Goal: Find specific page/section: Find specific page/section

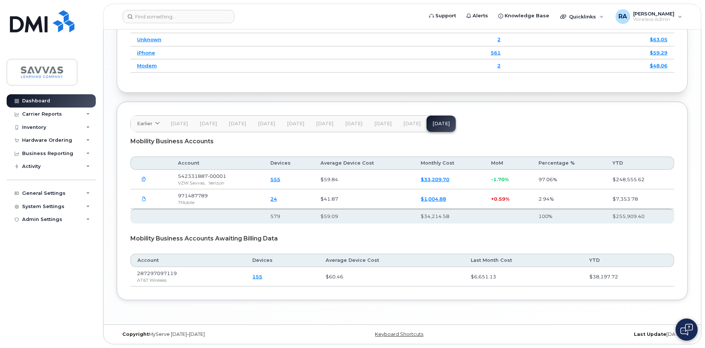
scroll to position [863, 0]
click at [35, 123] on div "Inventory" at bounding box center [51, 127] width 89 height 13
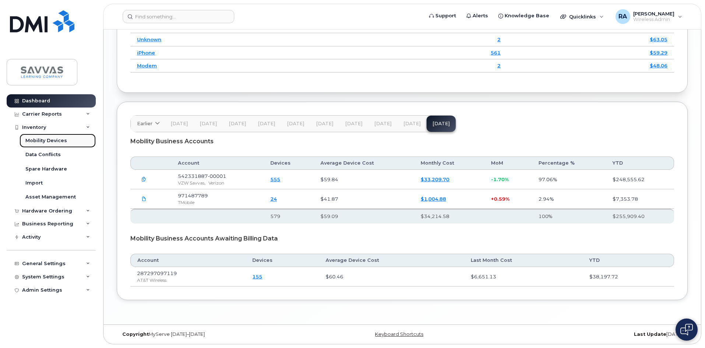
click at [38, 141] on div "Mobility Devices" at bounding box center [46, 140] width 42 height 7
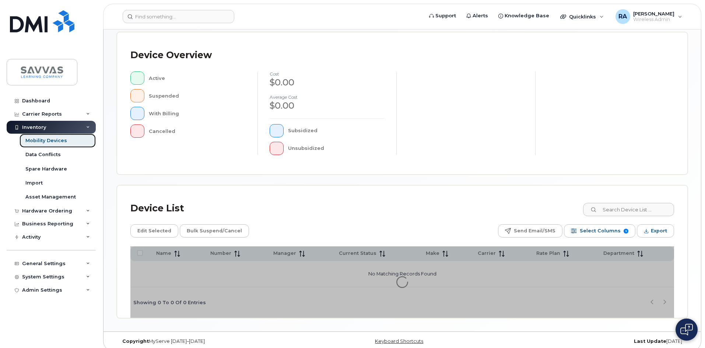
scroll to position [158, 0]
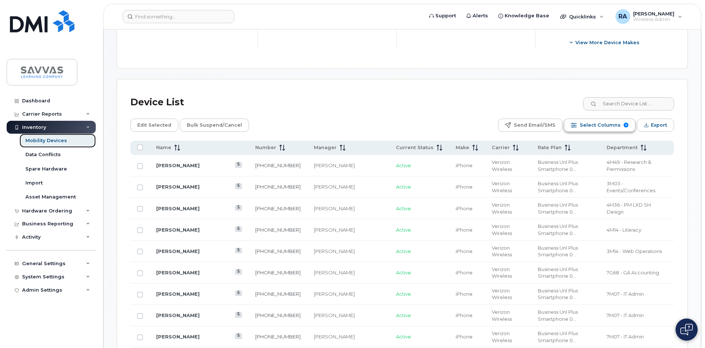
scroll to position [306, 0]
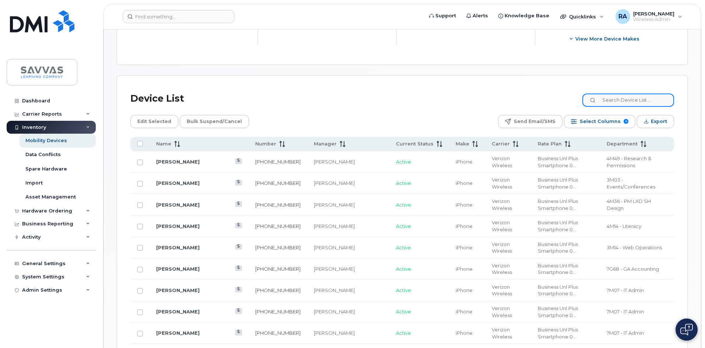
click at [624, 94] on input at bounding box center [628, 100] width 92 height 13
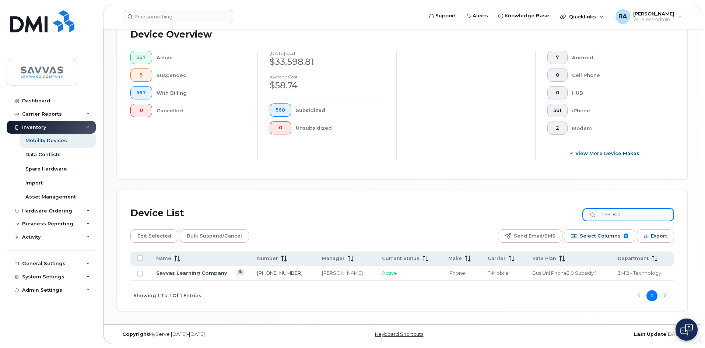
scroll to position [185, 0]
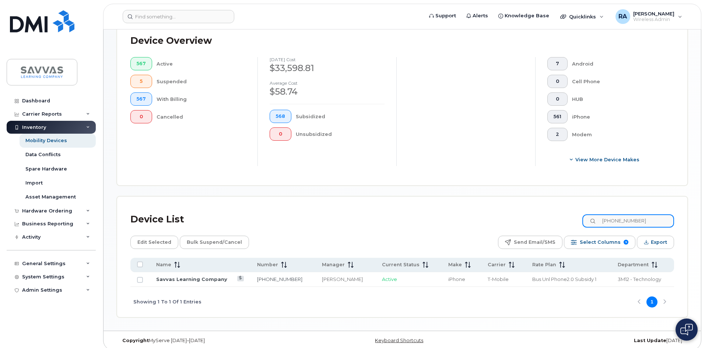
type input "239-810-2674"
click at [195, 276] on link "Savvas Learning Company" at bounding box center [191, 279] width 71 height 6
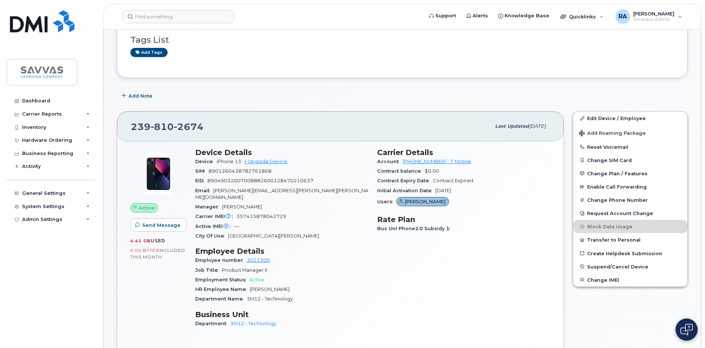
scroll to position [110, 0]
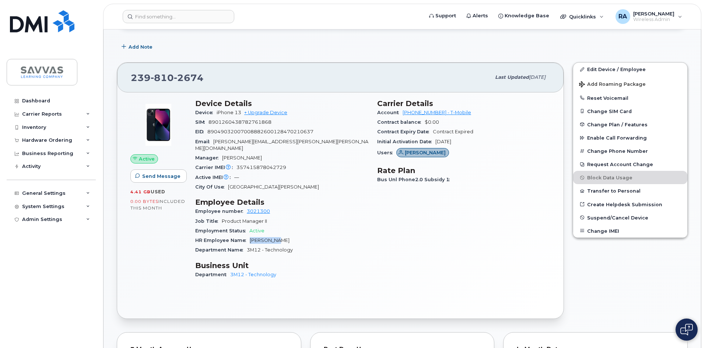
drag, startPoint x: 278, startPoint y: 230, endPoint x: 249, endPoint y: 232, distance: 29.5
click at [249, 236] on div "HR Employee Name [PERSON_NAME]" at bounding box center [281, 241] width 173 height 10
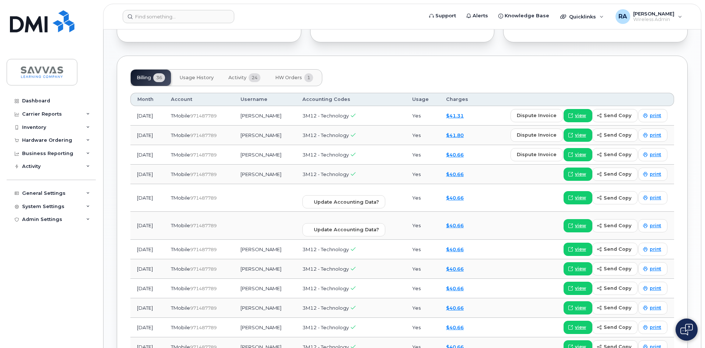
scroll to position [552, 0]
